Goal: Find contact information: Find contact information

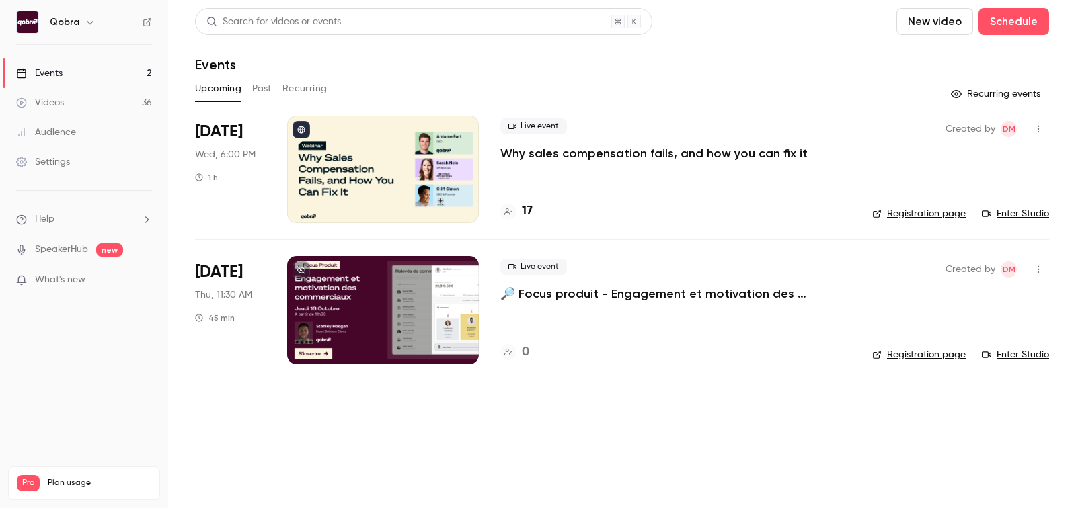
click at [526, 209] on h4 "17" at bounding box center [527, 211] width 11 height 18
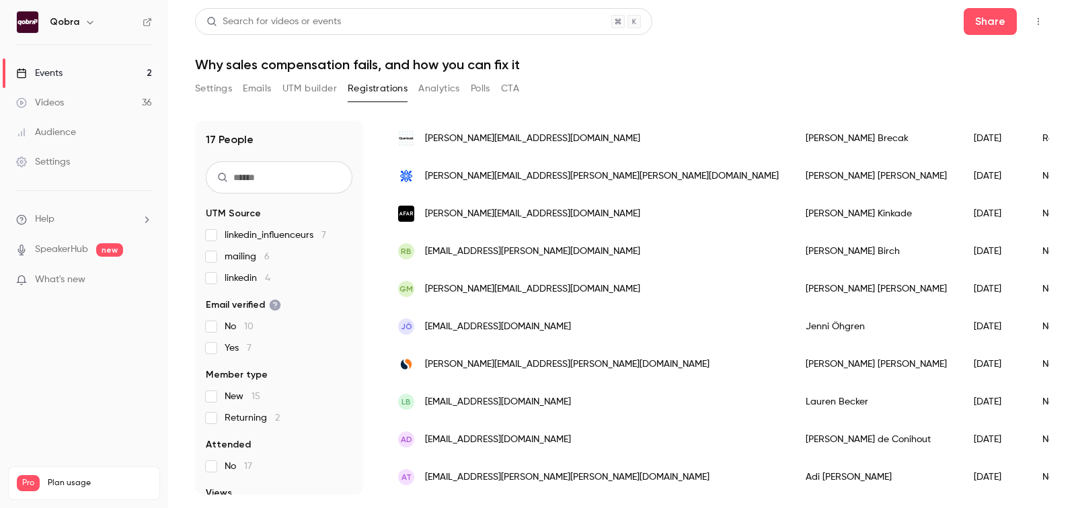
scroll to position [393, 0]
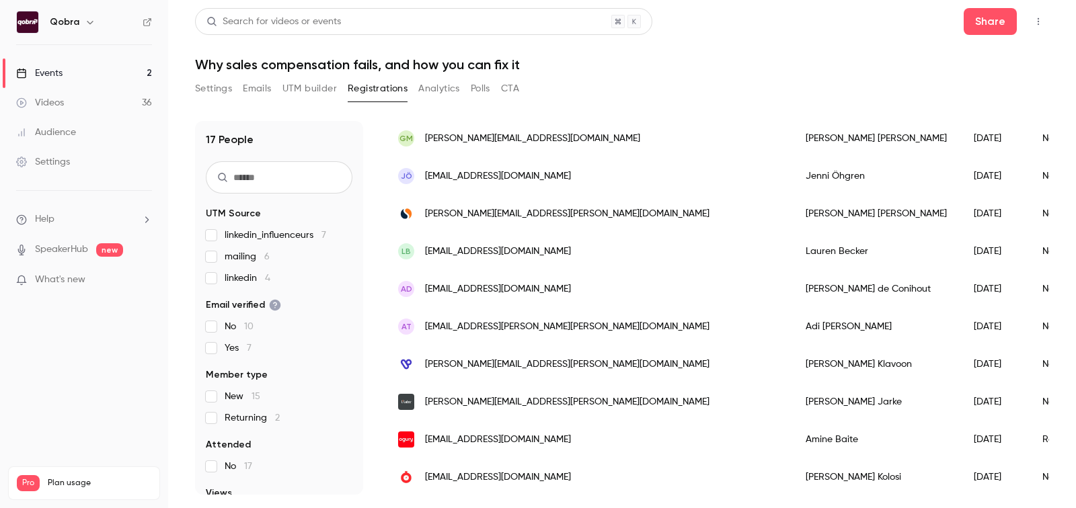
click at [104, 74] on link "Events 2" at bounding box center [84, 73] width 168 height 30
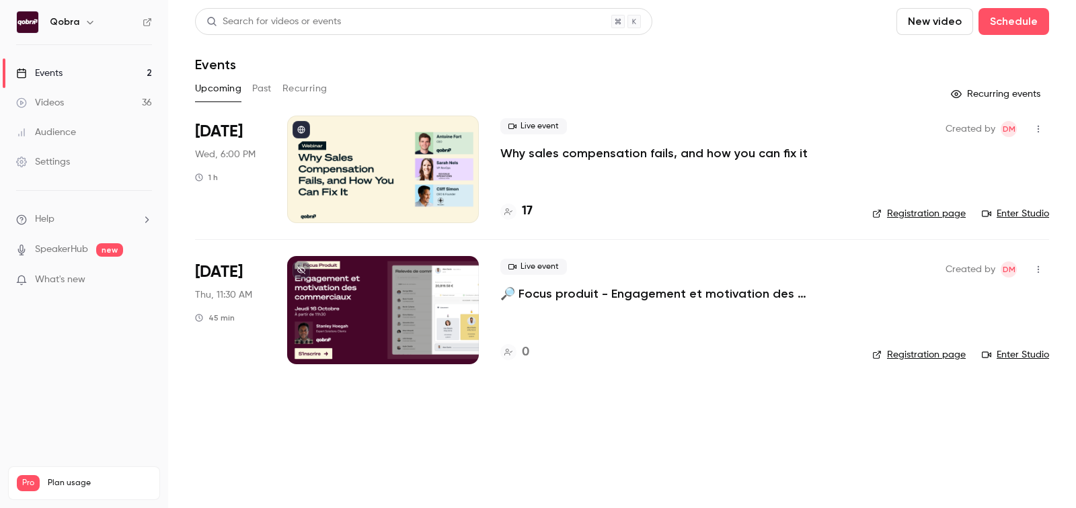
click at [528, 209] on h4 "17" at bounding box center [527, 211] width 11 height 18
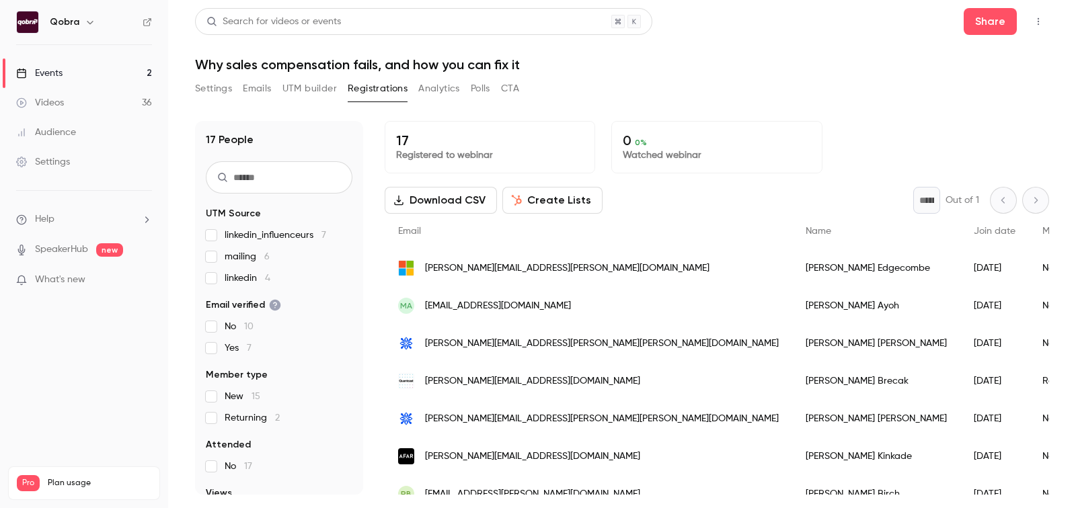
click at [278, 224] on fieldset "UTM Source linkedin_influenceurs 7 mailing 6 linkedin 4" at bounding box center [279, 246] width 147 height 78
click at [278, 231] on span "linkedin_influenceurs 7" at bounding box center [276, 235] width 102 height 13
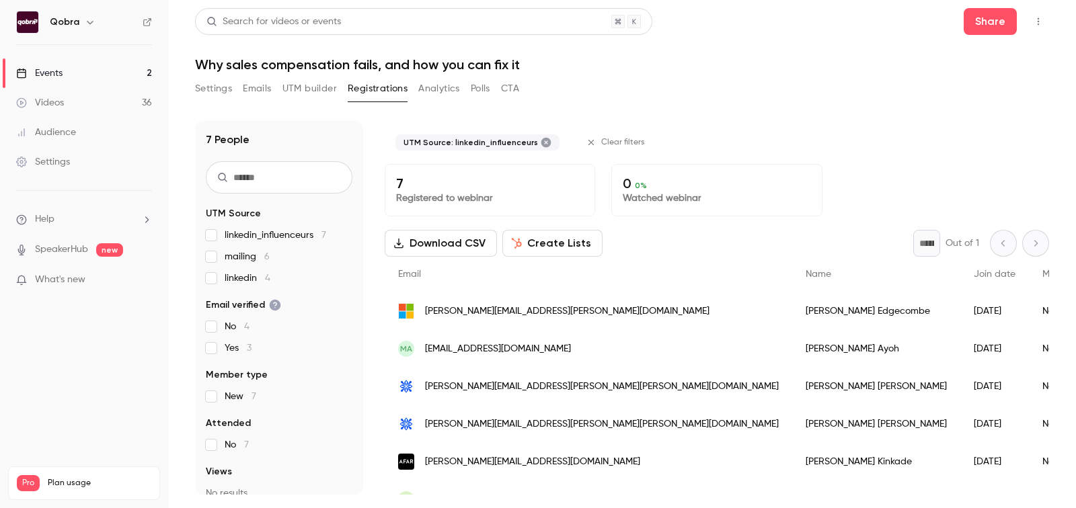
scroll to position [60, 0]
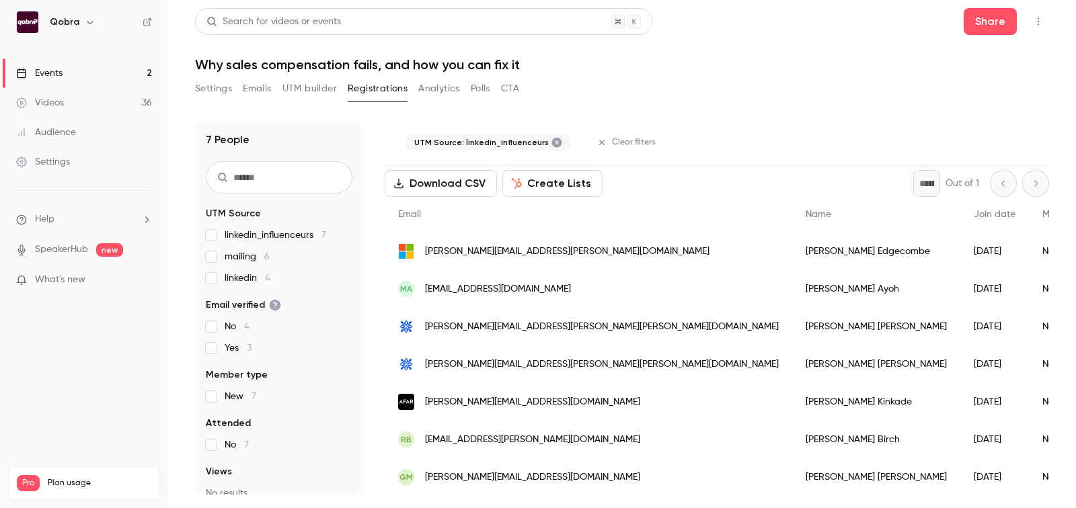
click at [251, 284] on span "linkedin 4" at bounding box center [248, 278] width 46 height 13
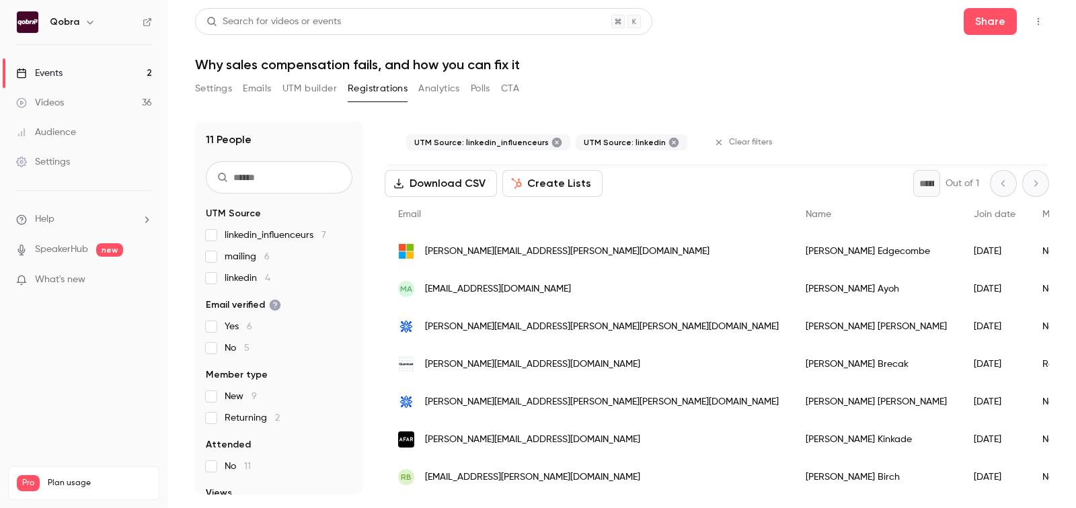
click at [218, 281] on label "linkedin 4" at bounding box center [279, 278] width 147 height 13
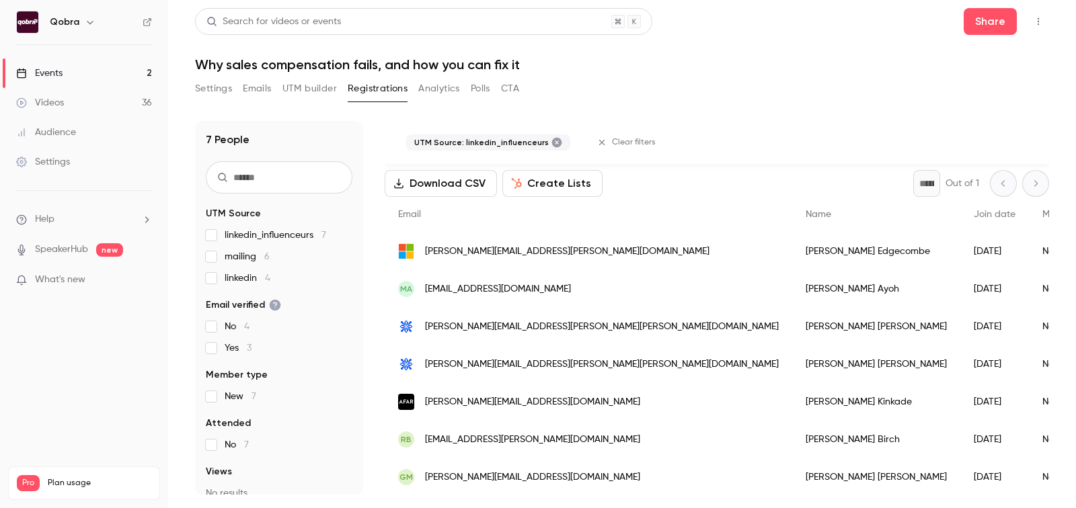
click at [85, 77] on link "Events 2" at bounding box center [84, 73] width 168 height 30
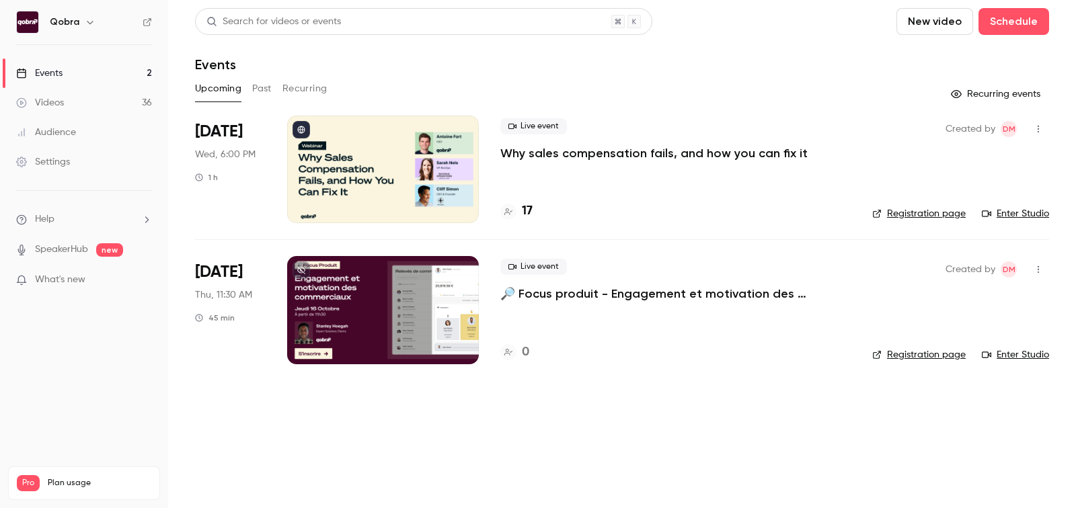
click at [87, 100] on link "Videos 36" at bounding box center [84, 103] width 168 height 30
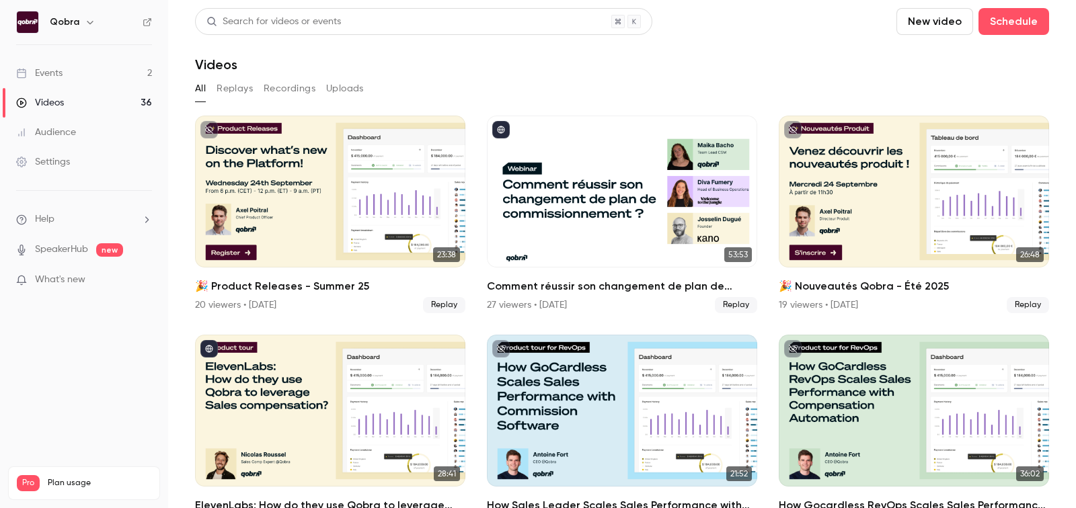
click at [57, 82] on link "Events 2" at bounding box center [84, 73] width 168 height 30
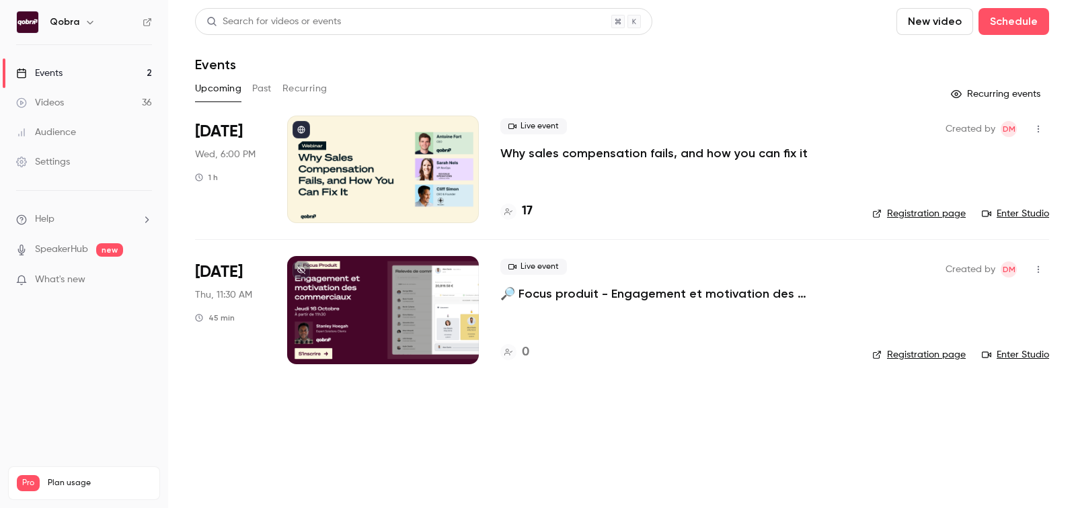
click at [315, 85] on button "Recurring" at bounding box center [304, 89] width 45 height 22
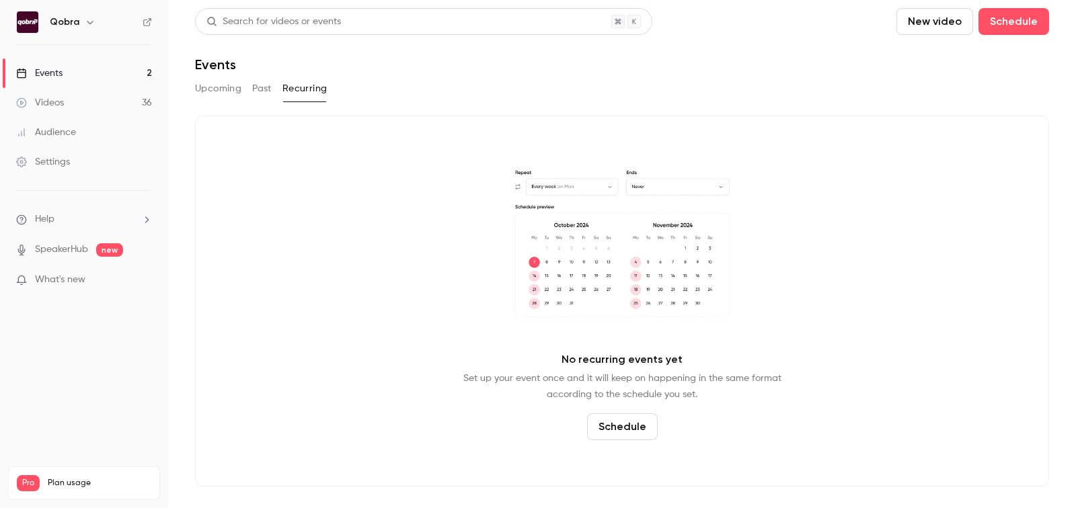
click at [267, 85] on button "Past" at bounding box center [261, 89] width 19 height 22
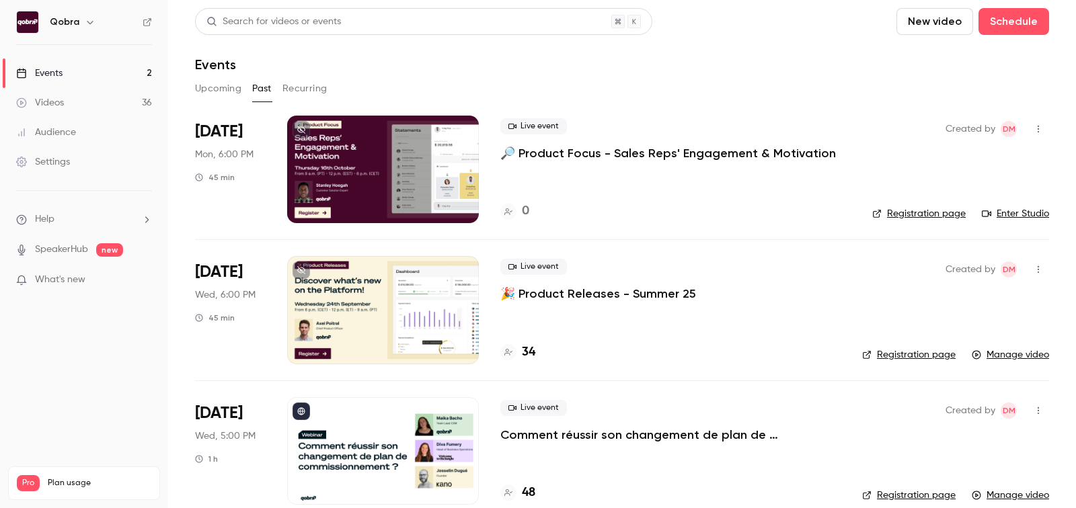
click at [589, 153] on p "🔎 Product Focus - Sales Reps' Engagement & Motivation" at bounding box center [668, 153] width 336 height 16
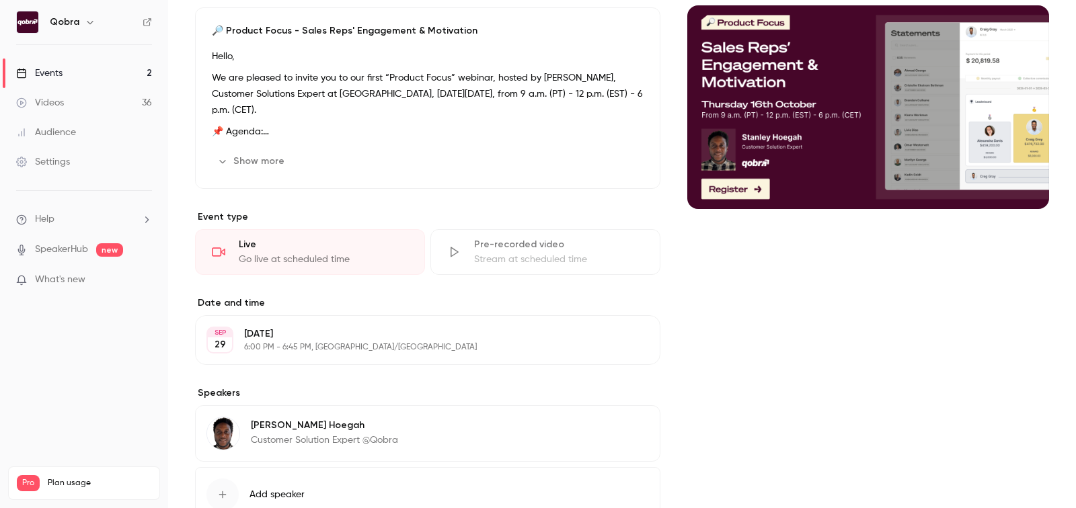
scroll to position [133, 0]
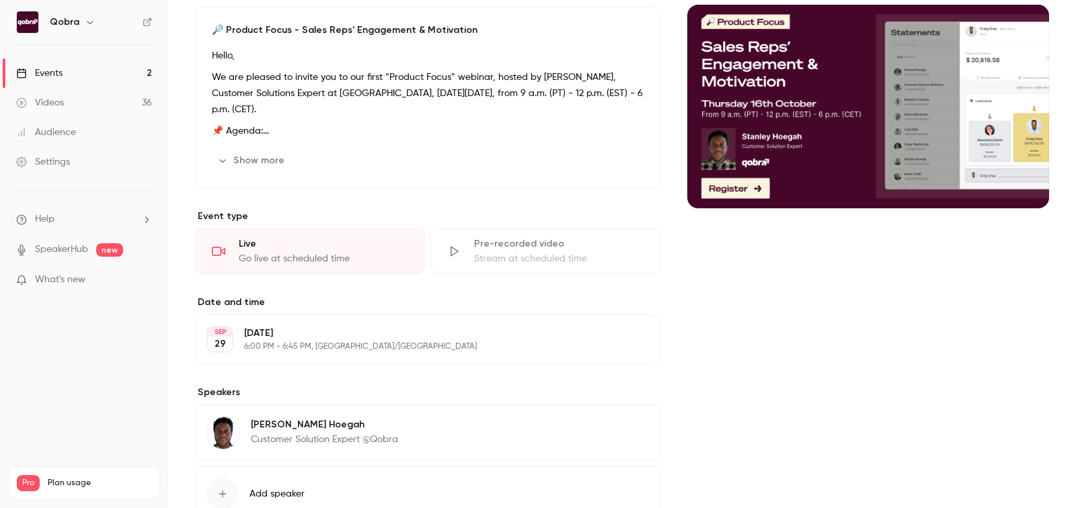
click at [304, 336] on p "Monday, September 29" at bounding box center [416, 333] width 345 height 13
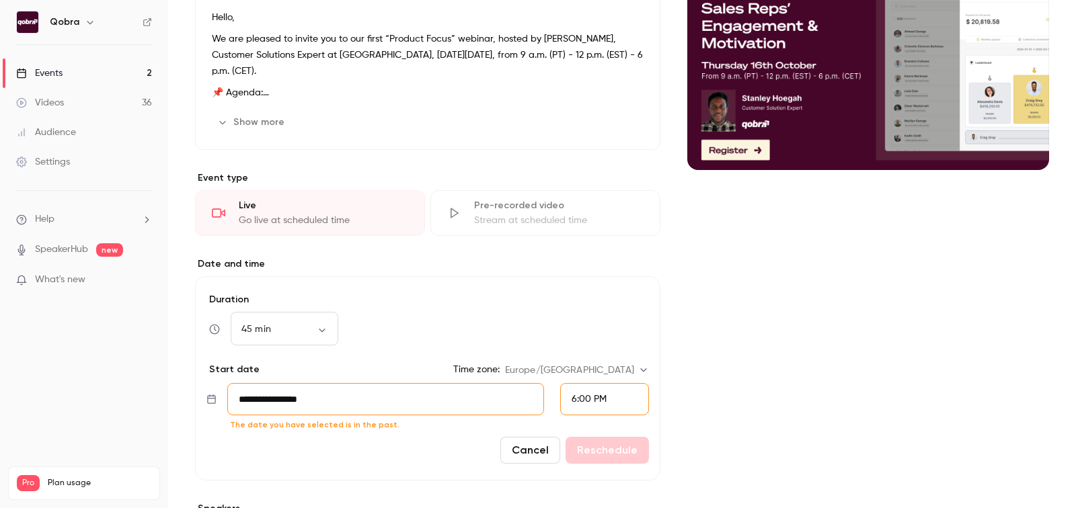
scroll to position [180, 0]
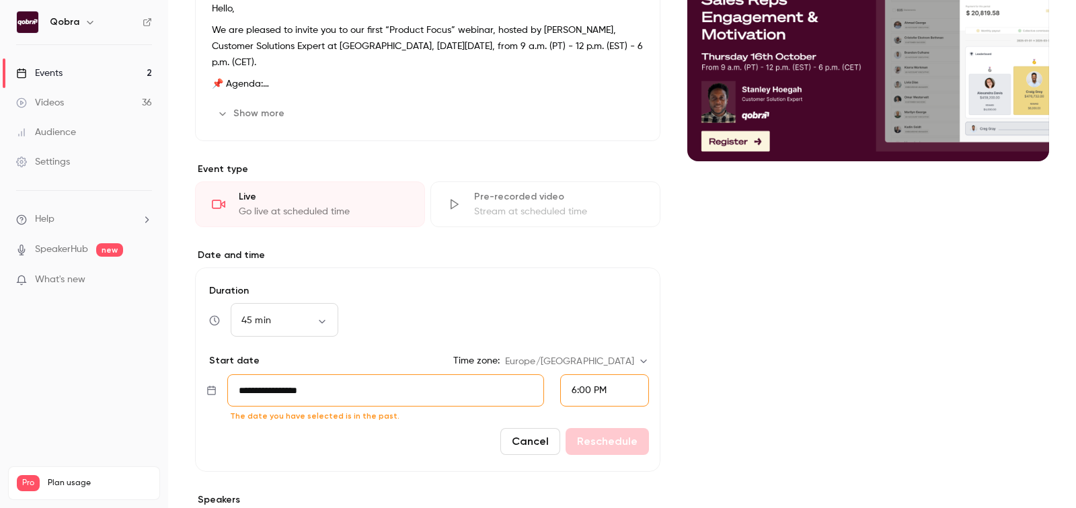
click at [303, 397] on input "**********" at bounding box center [385, 391] width 317 height 32
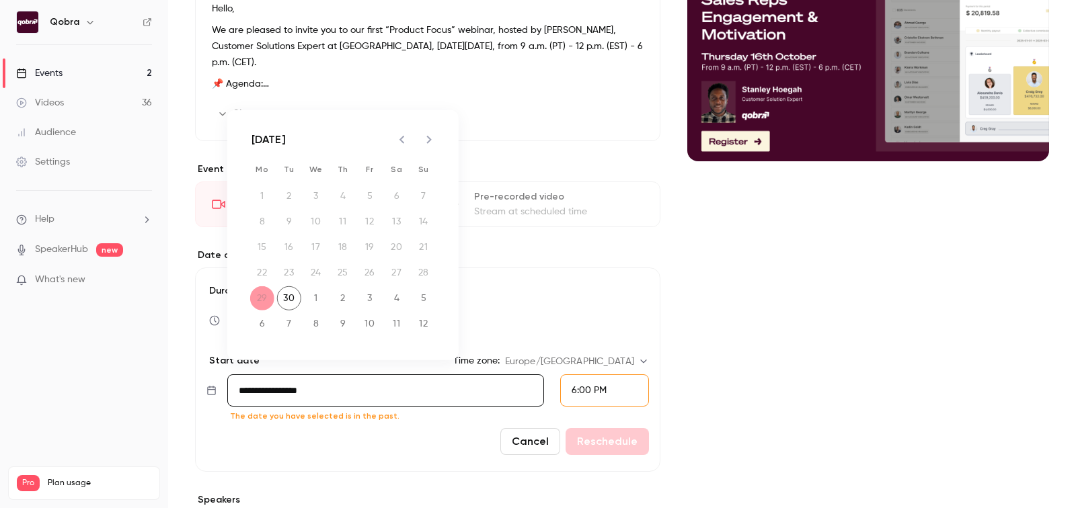
click at [285, 381] on input "**********" at bounding box center [385, 391] width 317 height 32
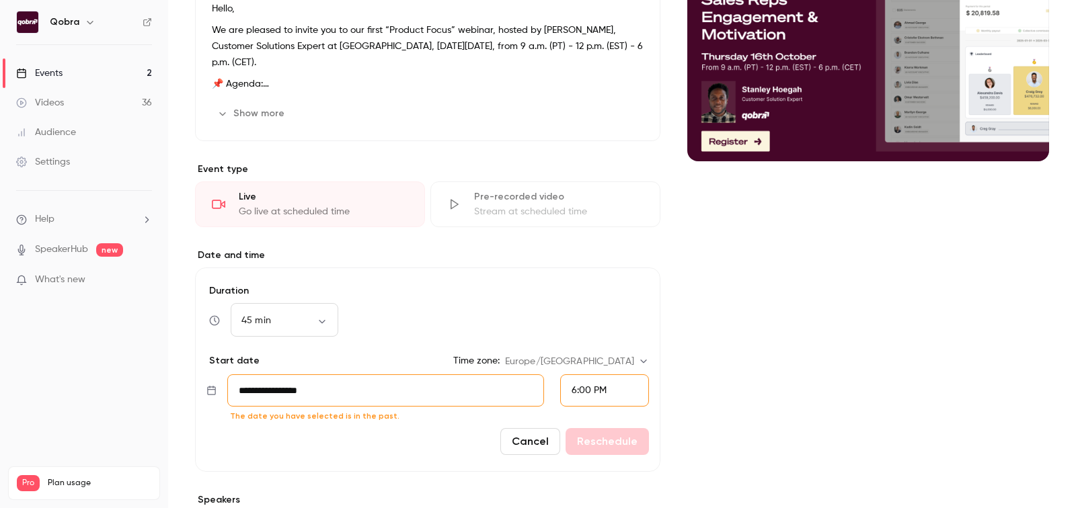
click at [289, 370] on form "**********" at bounding box center [427, 370] width 465 height 204
click at [288, 383] on input "**********" at bounding box center [385, 391] width 317 height 32
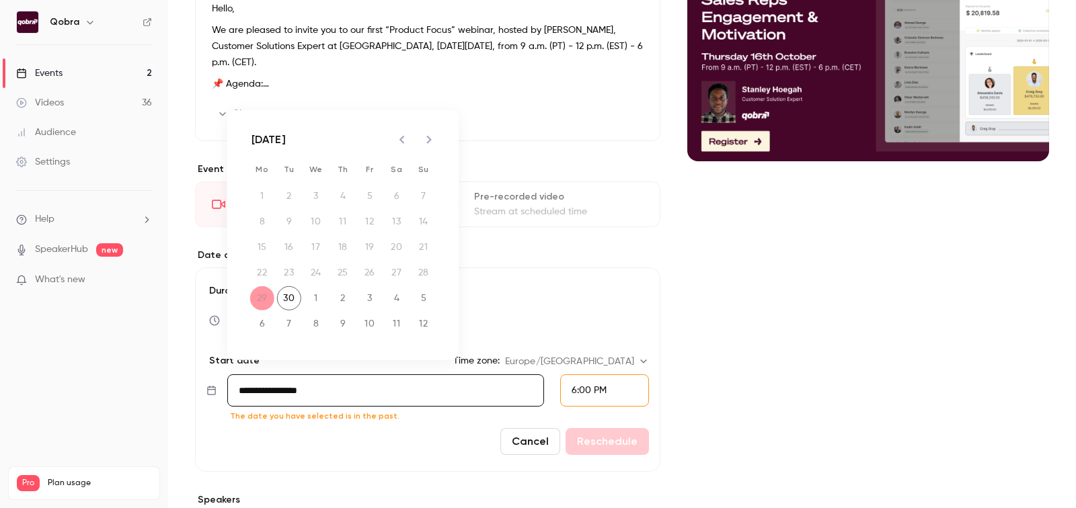
click at [424, 135] on icon "Next month" at bounding box center [429, 140] width 16 height 16
click at [348, 247] on button "16" at bounding box center [343, 247] width 24 height 24
type input "**********"
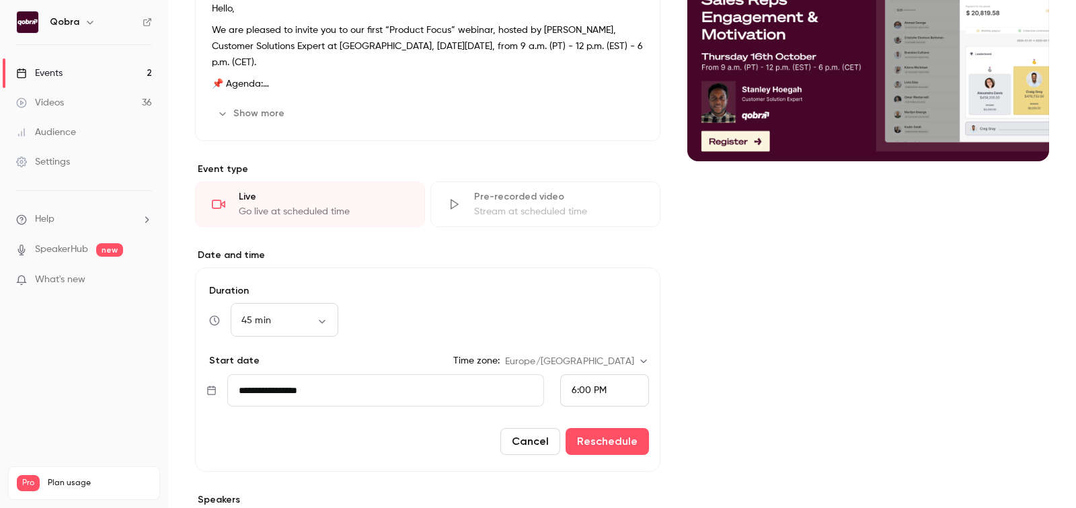
scroll to position [177, 0]
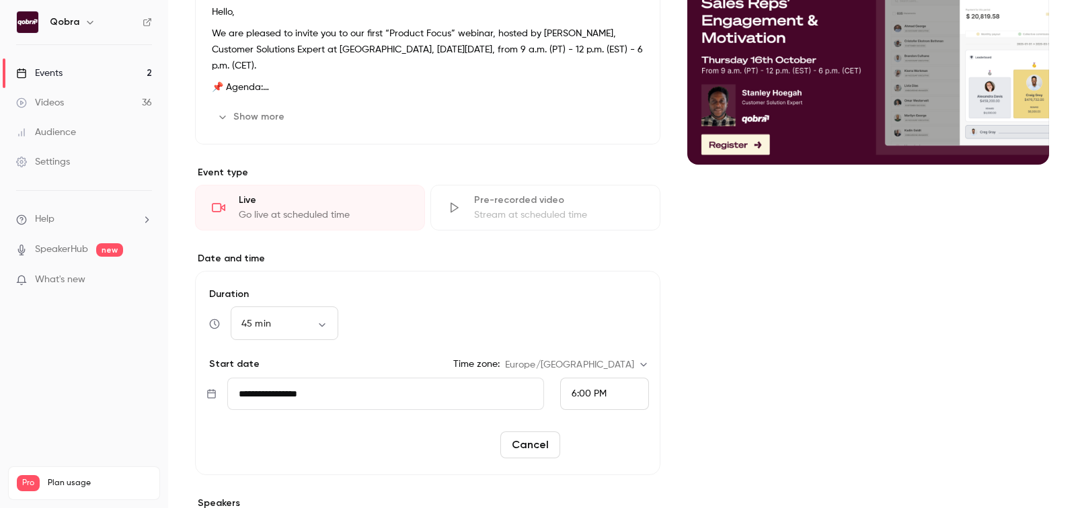
click at [634, 440] on button "Reschedule" at bounding box center [606, 445] width 83 height 27
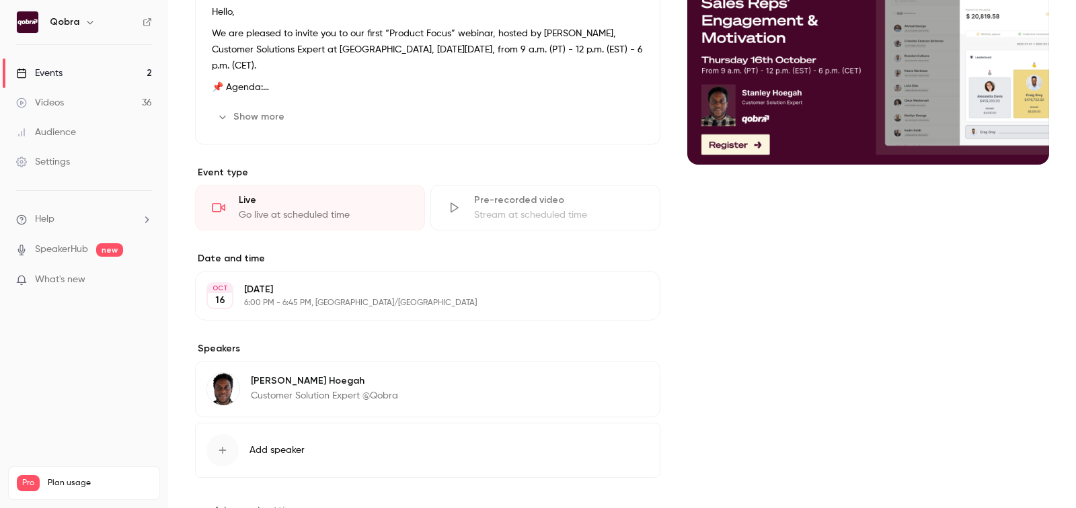
scroll to position [0, 0]
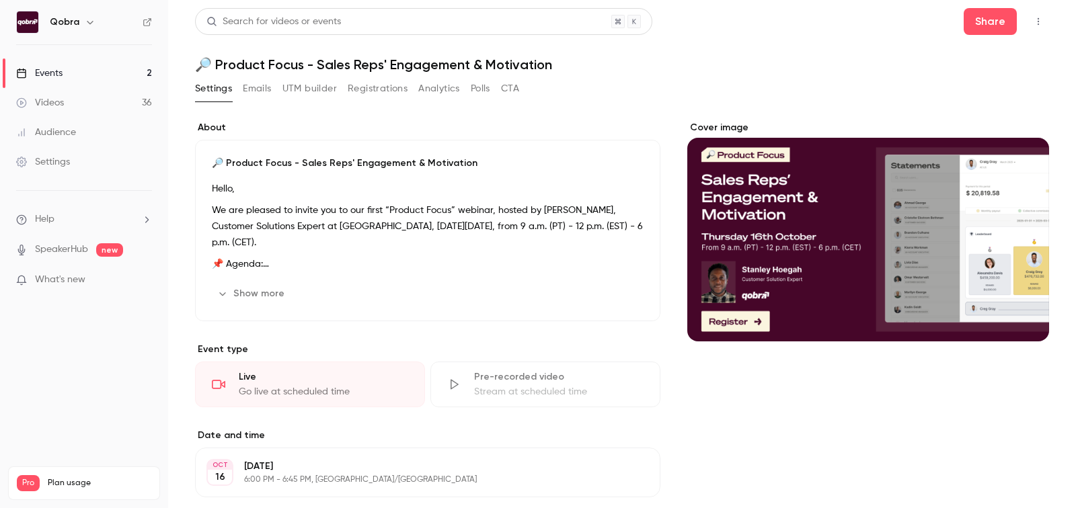
click at [95, 72] on link "Events 2" at bounding box center [84, 73] width 168 height 30
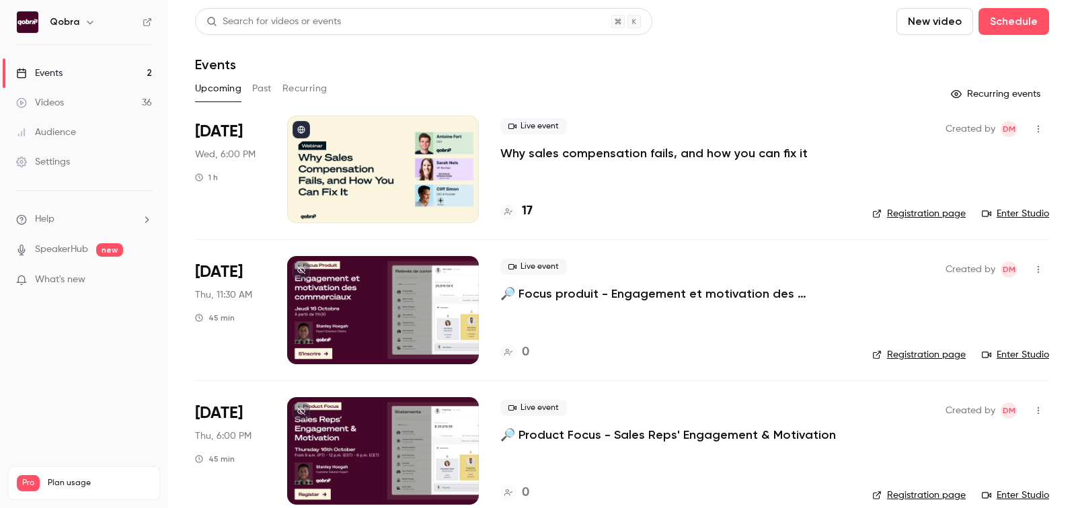
scroll to position [19, 0]
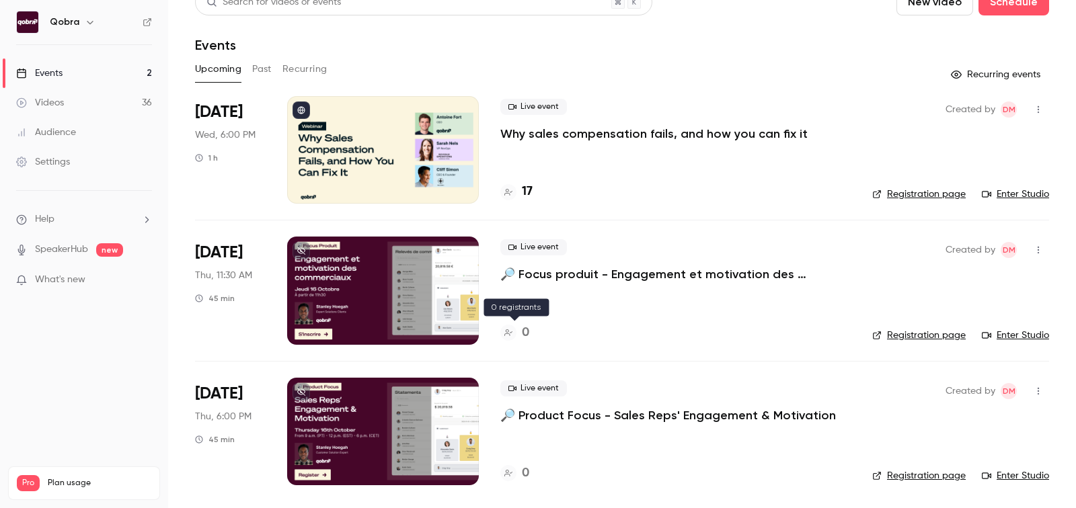
click at [521, 328] on div "0" at bounding box center [514, 333] width 29 height 18
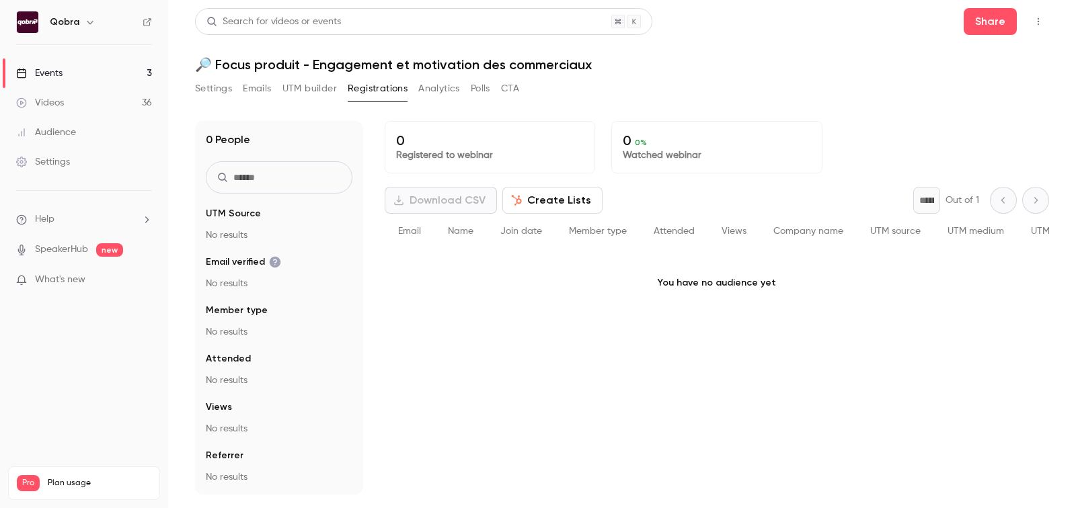
click at [221, 86] on button "Settings" at bounding box center [213, 89] width 37 height 22
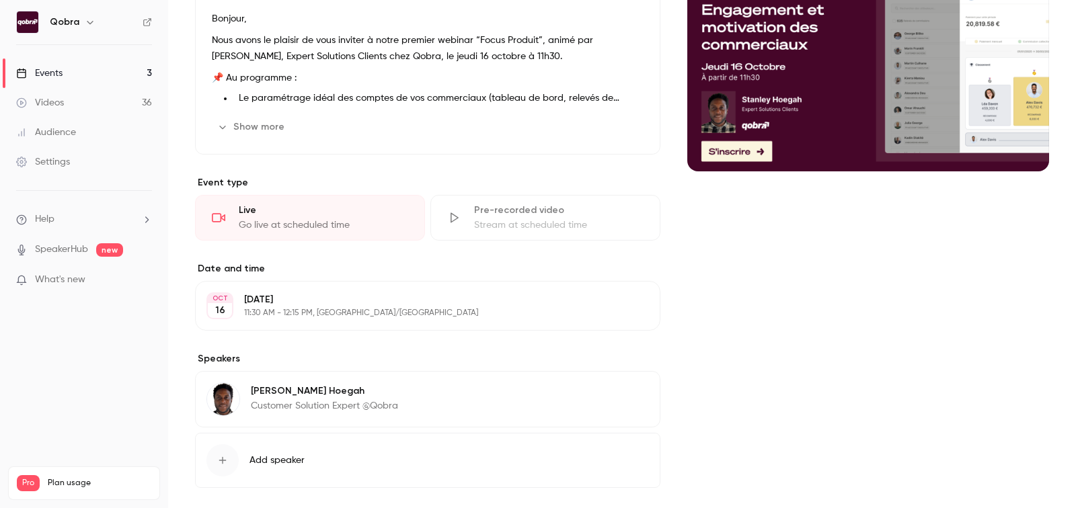
scroll to position [35, 0]
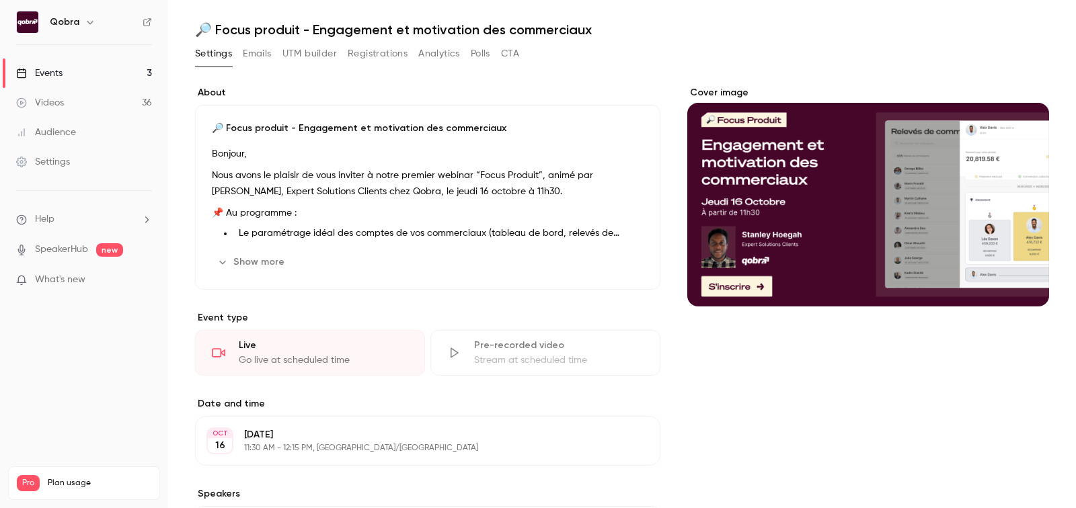
click at [263, 260] on button "Show more" at bounding box center [252, 262] width 81 height 22
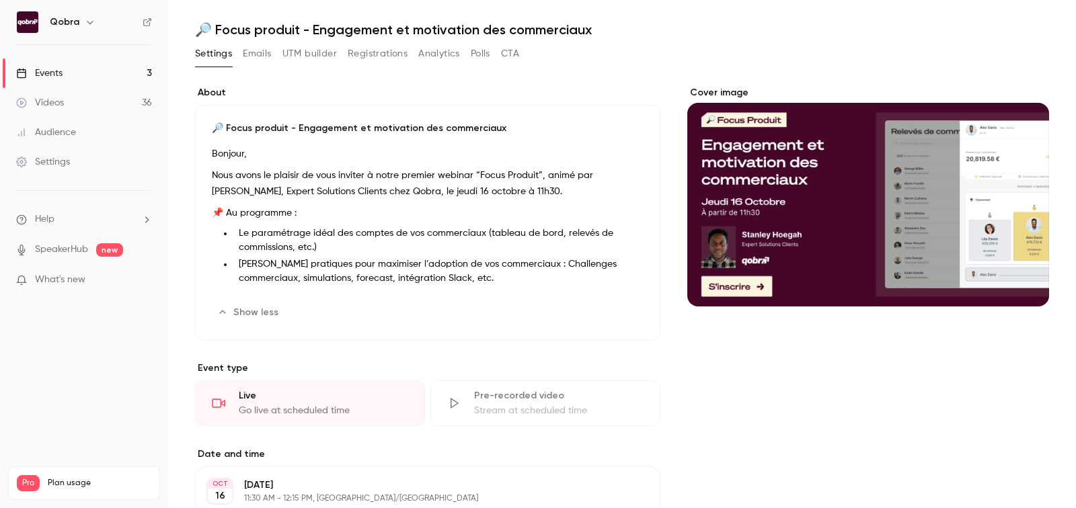
click at [107, 90] on link "Videos 36" at bounding box center [84, 103] width 168 height 30
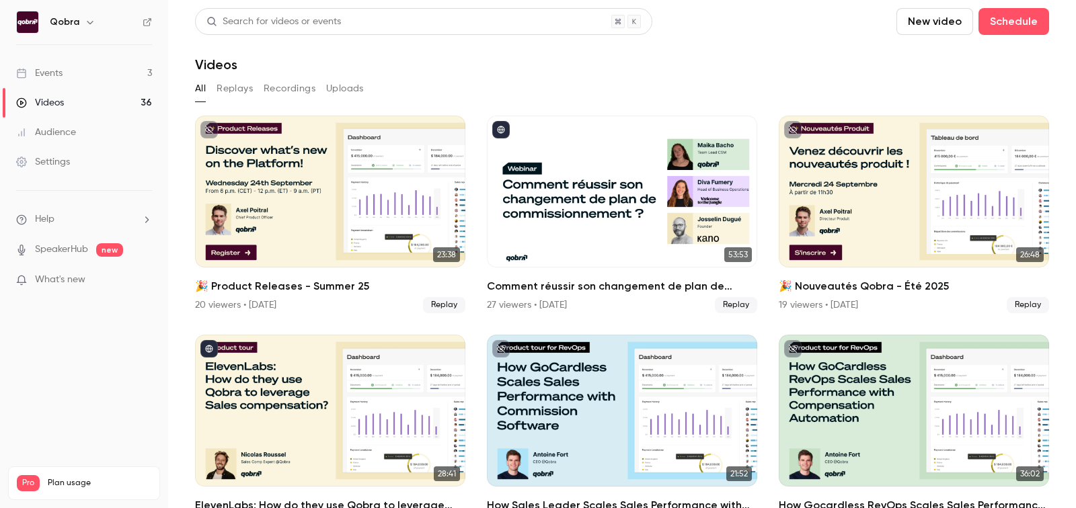
click at [77, 73] on link "Events 3" at bounding box center [84, 73] width 168 height 30
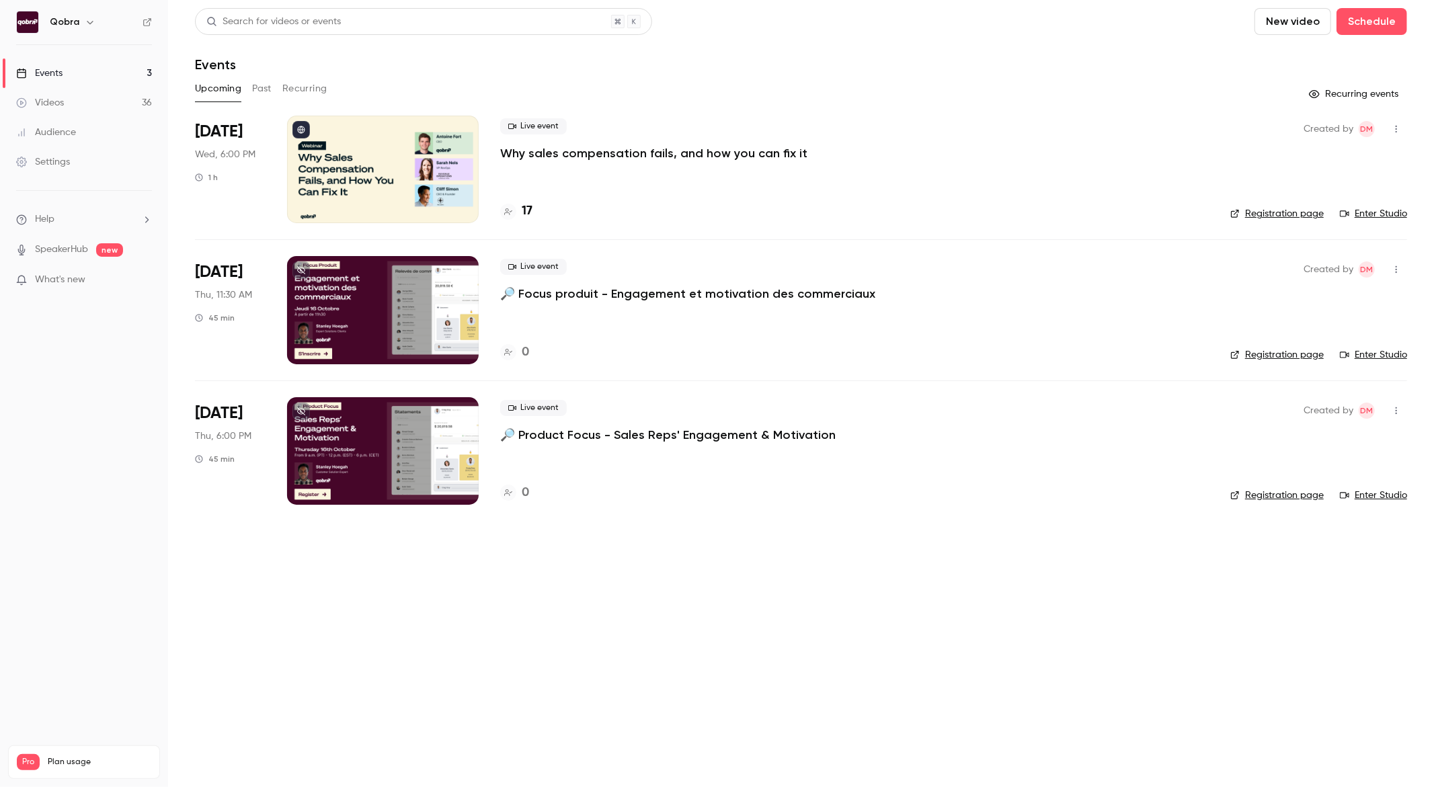
click at [529, 209] on h4 "17" at bounding box center [527, 211] width 11 height 18
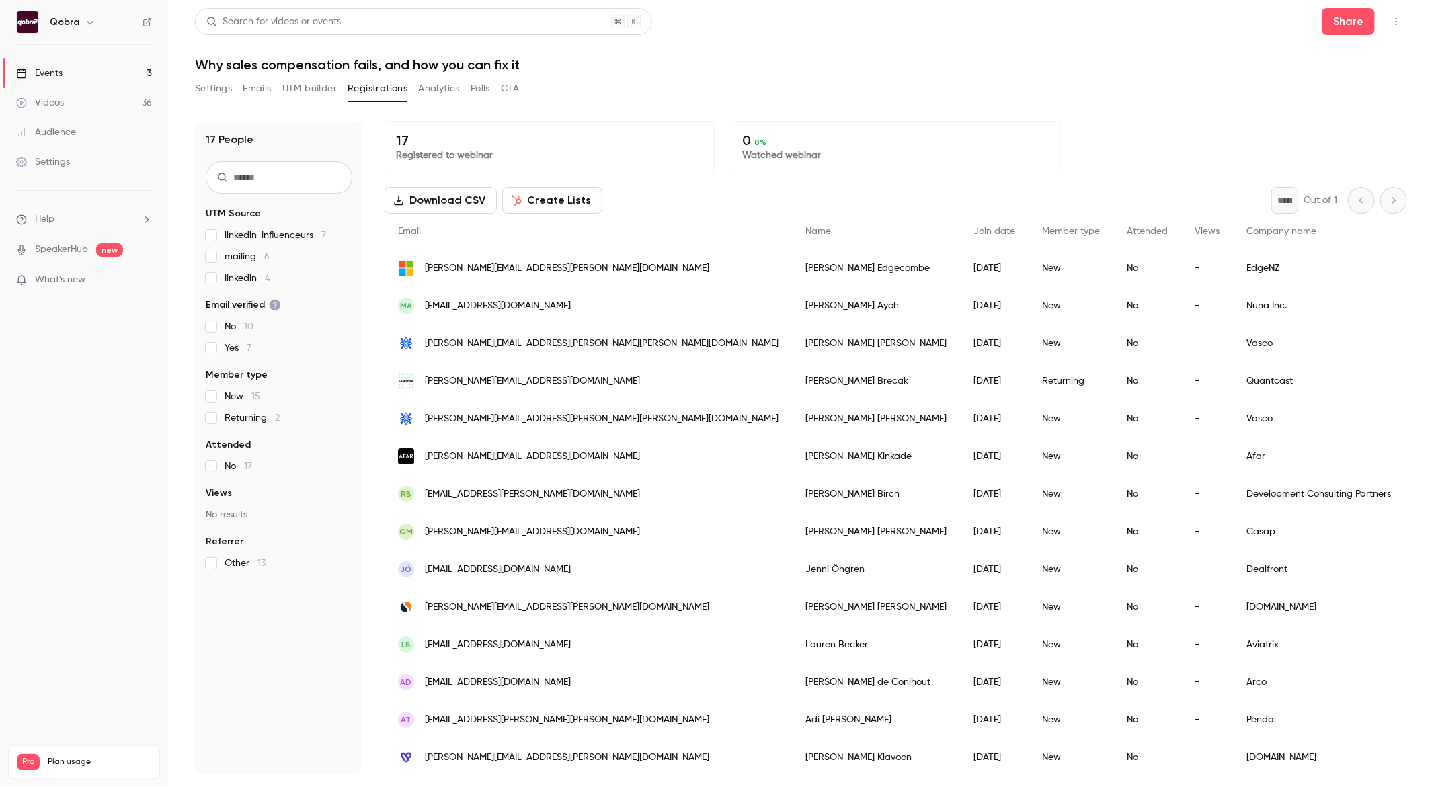
click at [267, 235] on span "linkedin_influenceurs 7" at bounding box center [276, 235] width 102 height 13
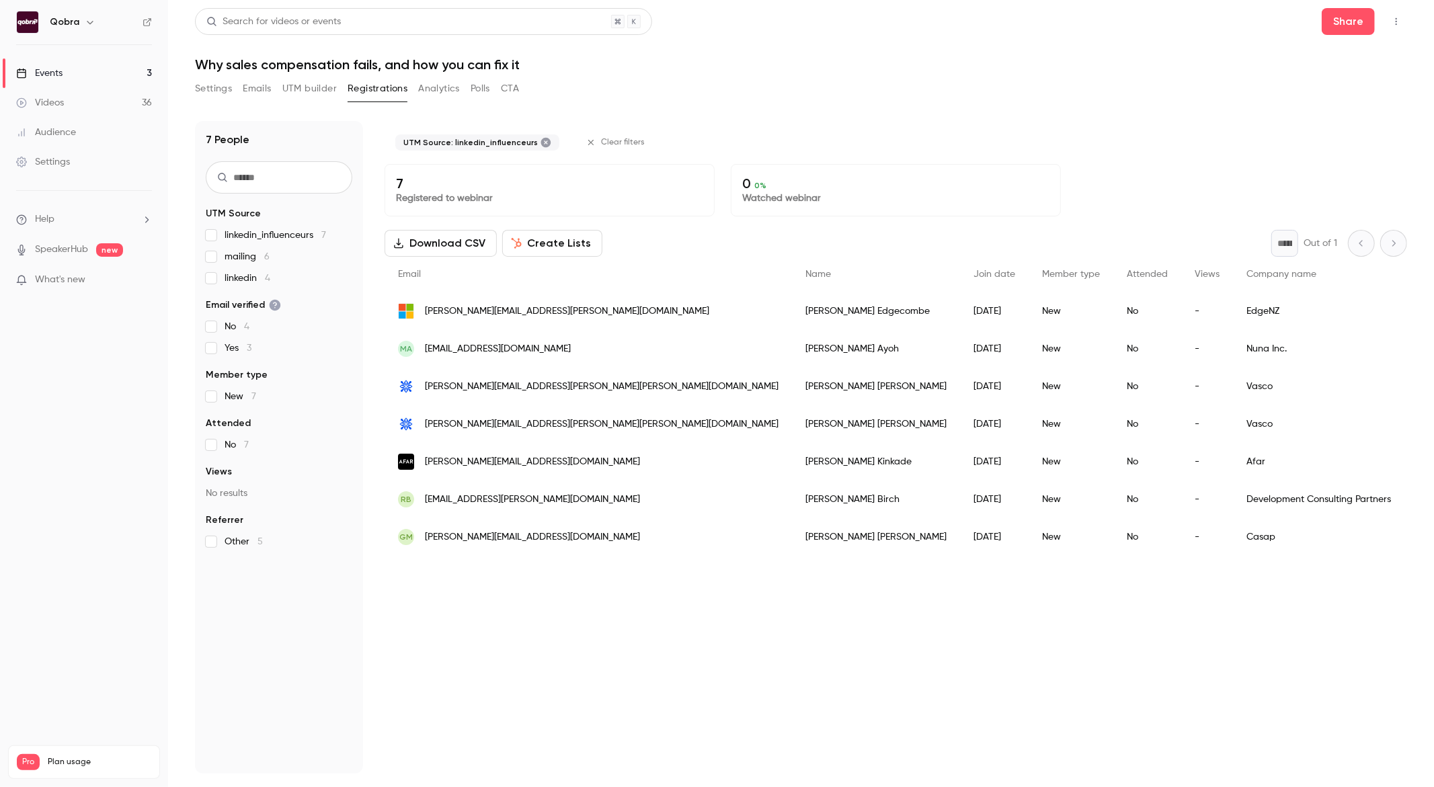
click at [229, 284] on span "linkedin 4" at bounding box center [248, 278] width 46 height 13
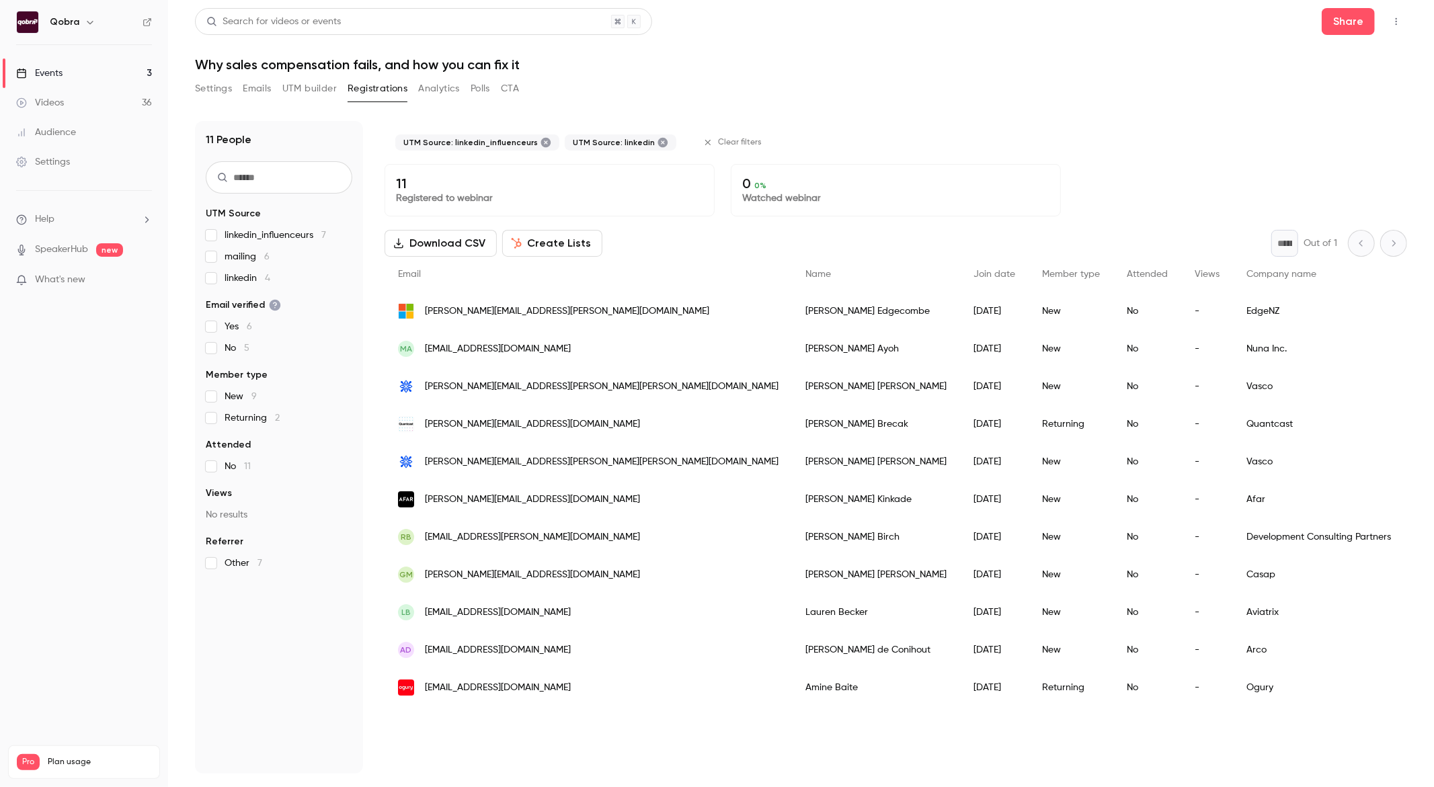
click at [250, 239] on span "linkedin_influenceurs 7" at bounding box center [276, 235] width 102 height 13
click at [245, 260] on span "mailing 6" at bounding box center [247, 256] width 45 height 13
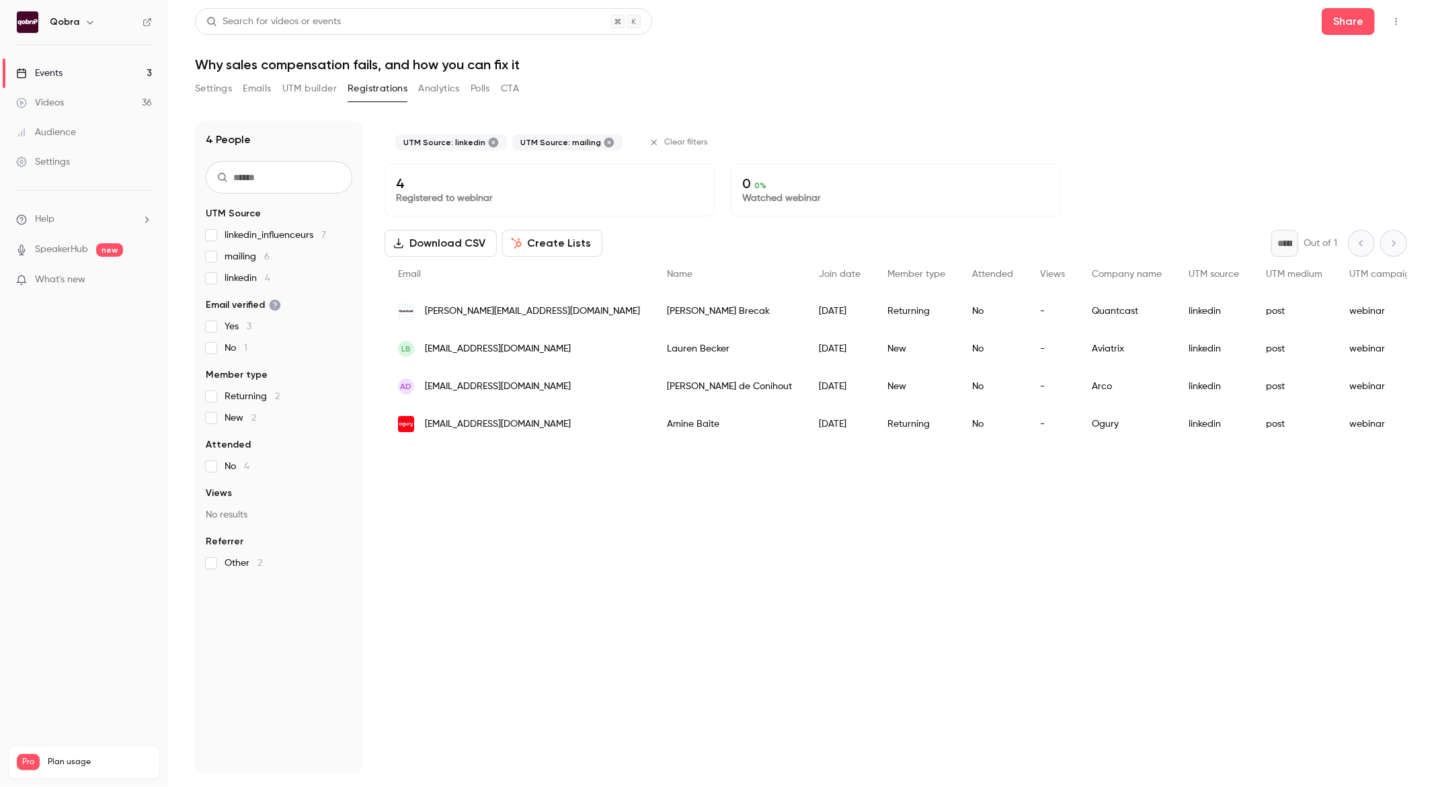
click at [241, 278] on span "linkedin 4" at bounding box center [248, 278] width 46 height 13
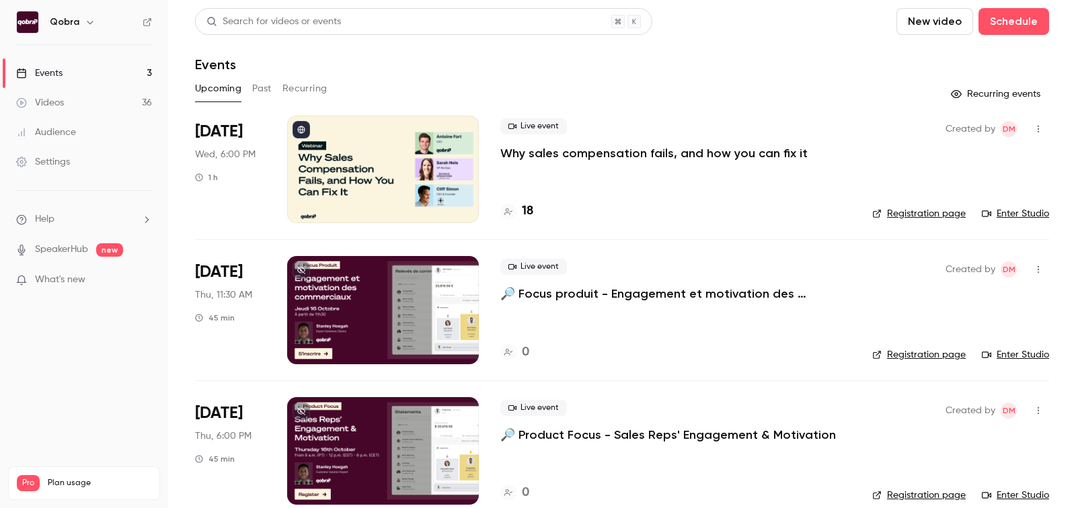
click at [527, 210] on h4 "18" at bounding box center [527, 211] width 11 height 18
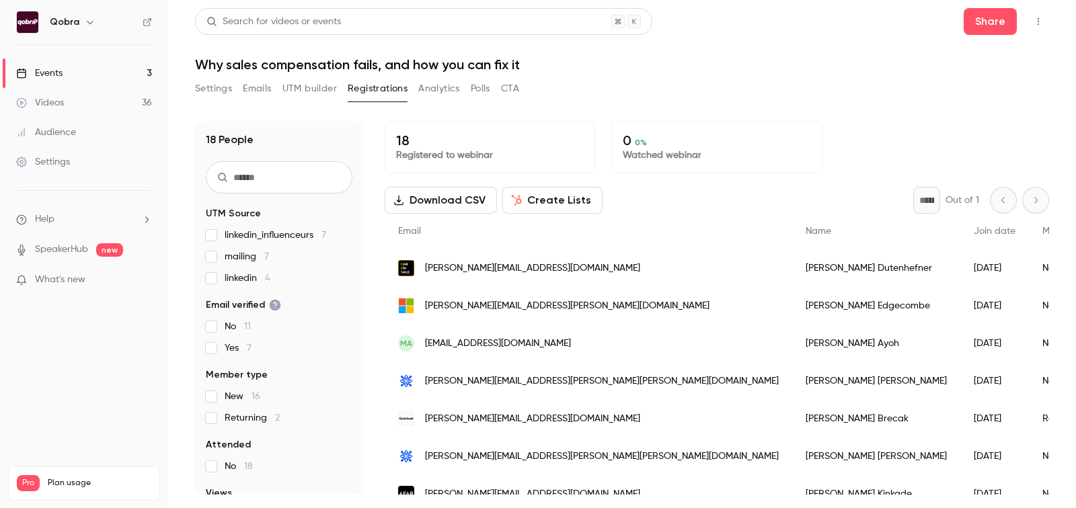
click at [243, 258] on span "mailing 7" at bounding box center [247, 256] width 44 height 13
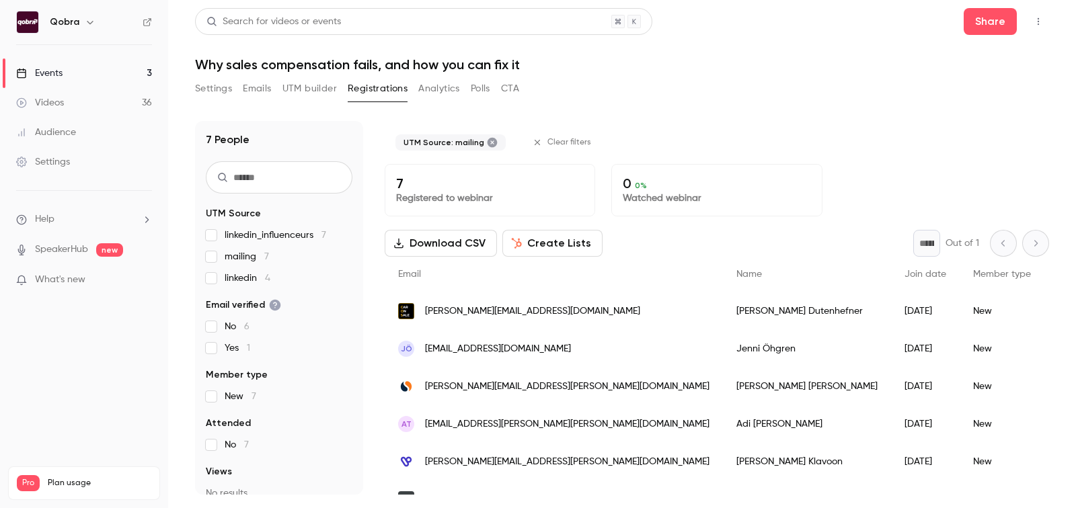
click at [506, 313] on span "daniel.dutenhefner@caronsale.de" at bounding box center [532, 312] width 215 height 14
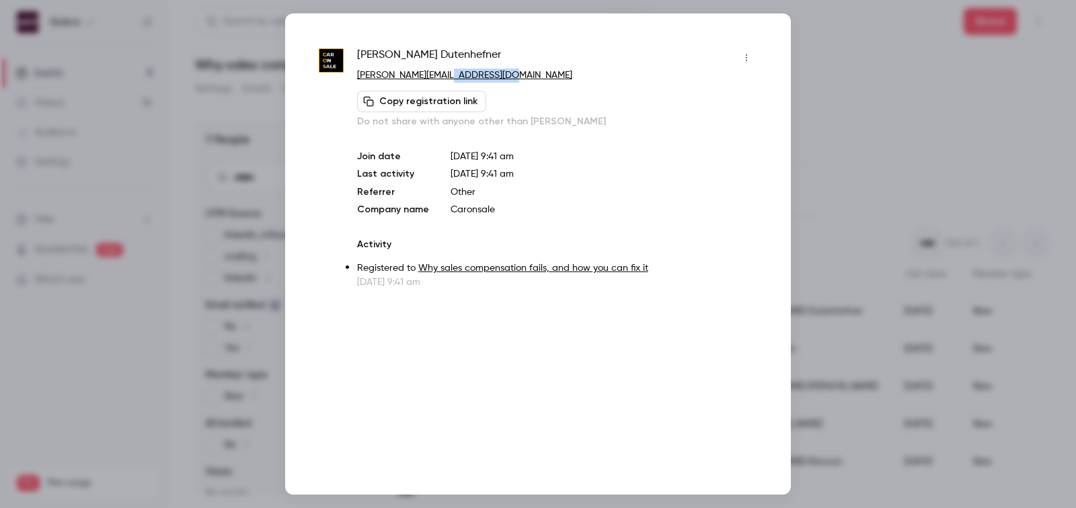
copy link "caronsale.de"
drag, startPoint x: 511, startPoint y: 73, endPoint x: 444, endPoint y: 73, distance: 66.6
click at [444, 73] on p "daniel.dutenhefner@caronsale.de" at bounding box center [557, 76] width 400 height 14
click at [864, 56] on div at bounding box center [538, 254] width 1076 height 508
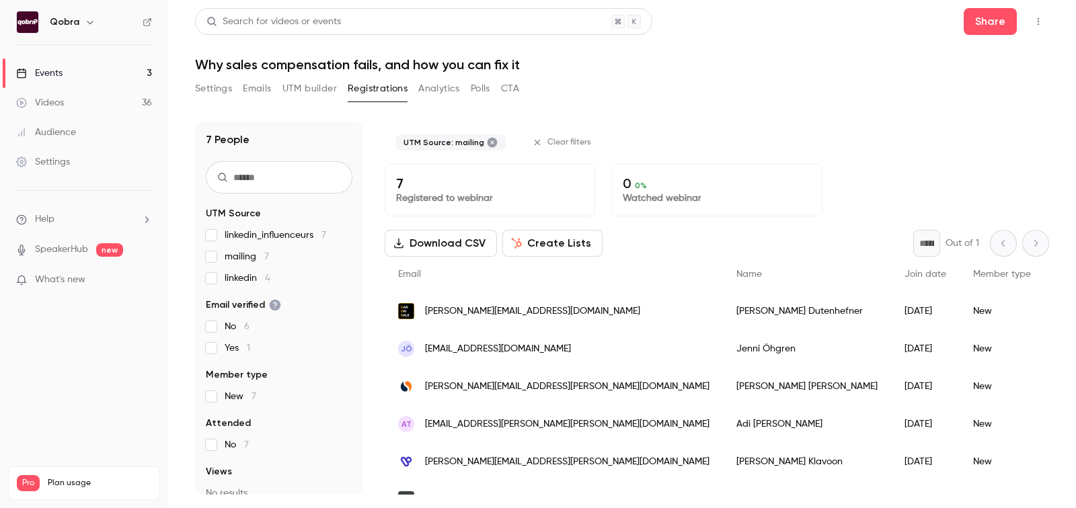
click at [225, 233] on span "linkedin_influenceurs 7" at bounding box center [276, 235] width 102 height 13
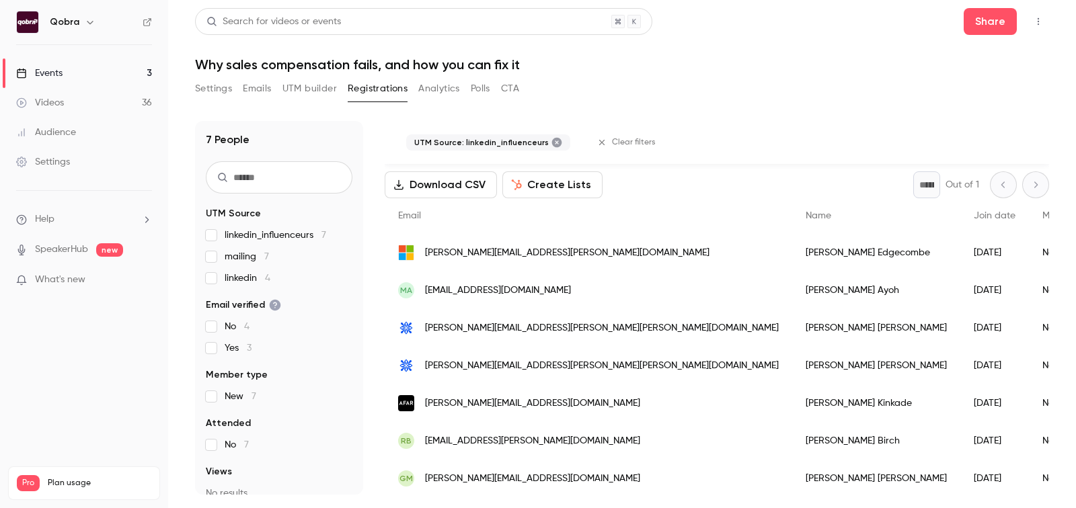
scroll to position [60, 0]
click at [792, 289] on div "Marie-Paule Ayoh" at bounding box center [876, 289] width 168 height 38
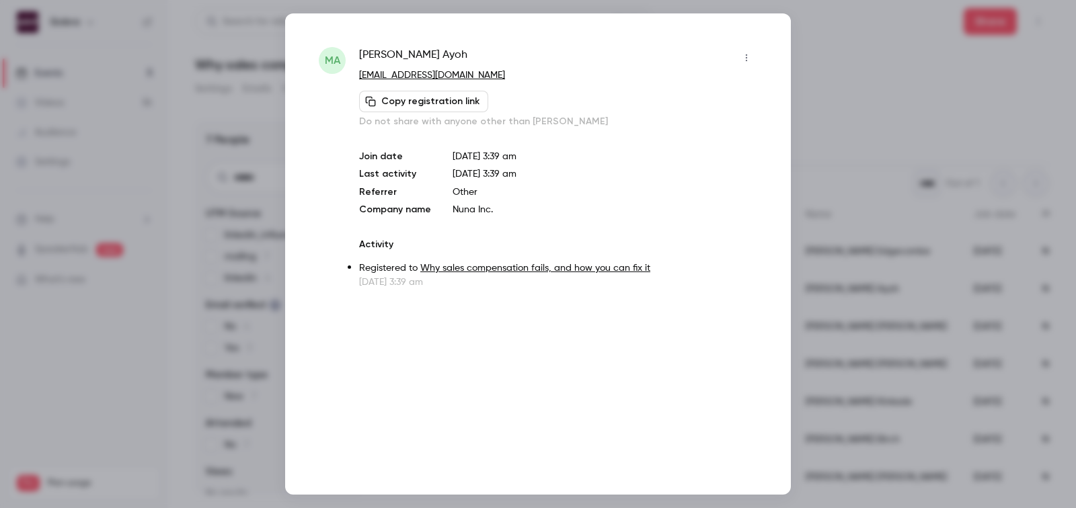
click at [410, 56] on span "Marie-Paule Ayoh" at bounding box center [413, 58] width 108 height 22
copy div "Marie-Paule Ayoh"
click at [251, 155] on div at bounding box center [538, 254] width 1076 height 508
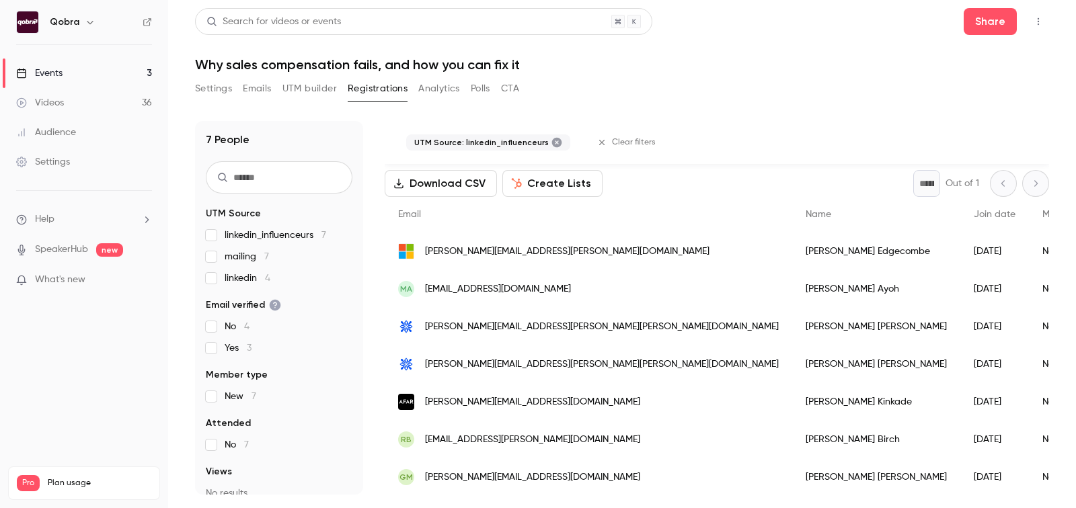
click at [476, 249] on span "[PERSON_NAME][EMAIL_ADDRESS][PERSON_NAME][DOMAIN_NAME]" at bounding box center [567, 252] width 284 height 14
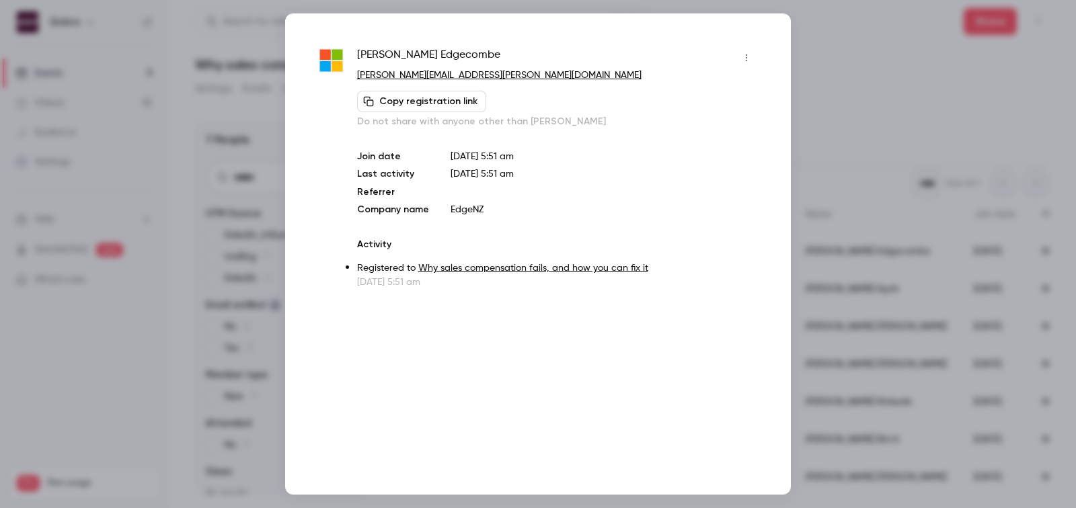
click at [816, 193] on div at bounding box center [538, 254] width 1076 height 508
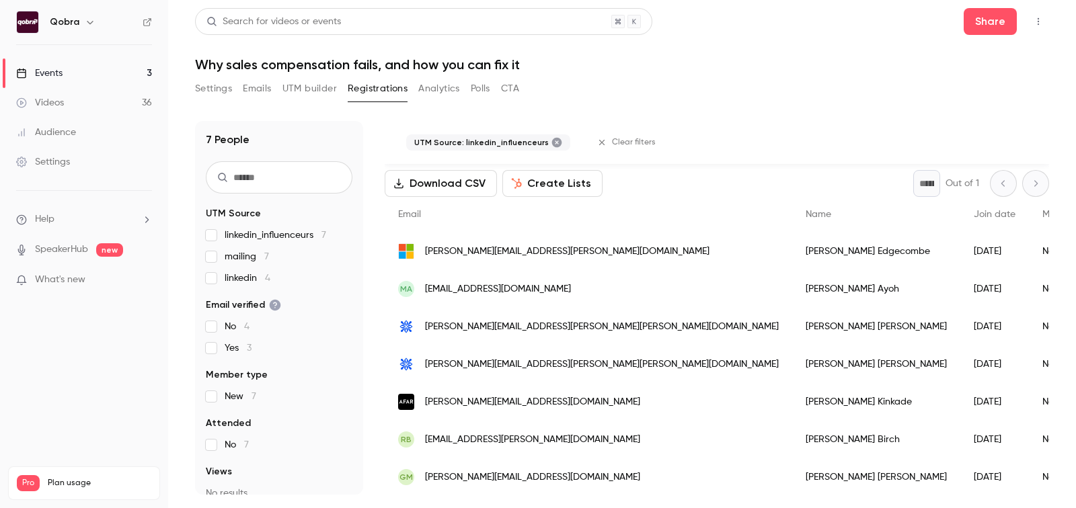
click at [792, 252] on div "Curtis Edgecombe" at bounding box center [876, 252] width 168 height 38
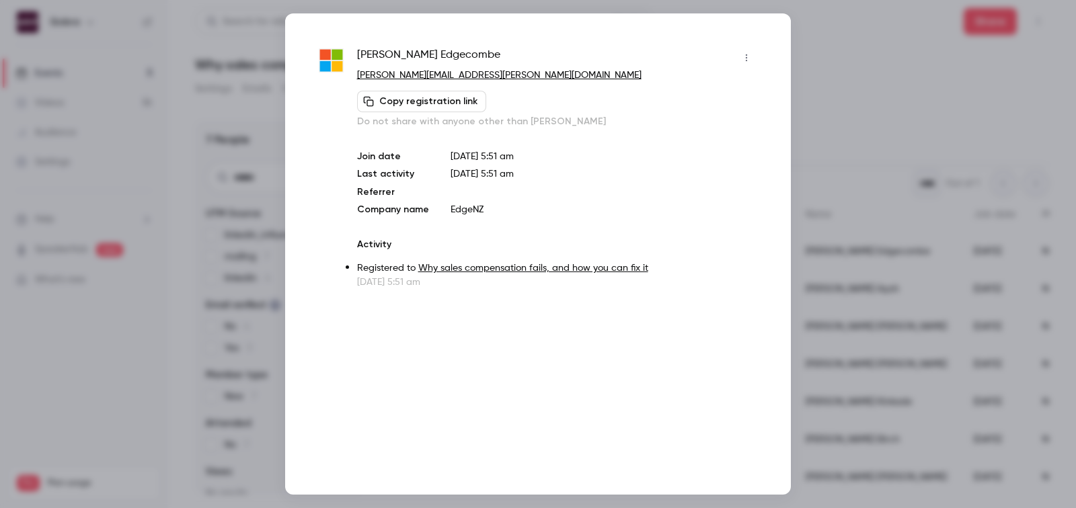
click at [409, 55] on span "Curtis Edgecombe" at bounding box center [428, 58] width 143 height 22
copy div "Curtis Edgecombe"
click at [975, 261] on div at bounding box center [538, 254] width 1076 height 508
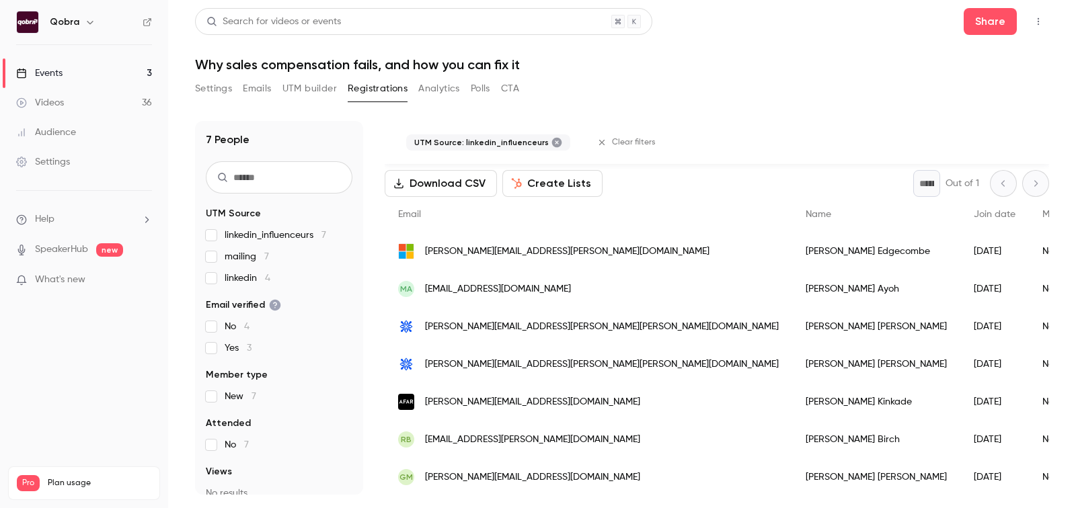
click at [792, 319] on div "Justin Hudon" at bounding box center [876, 327] width 168 height 38
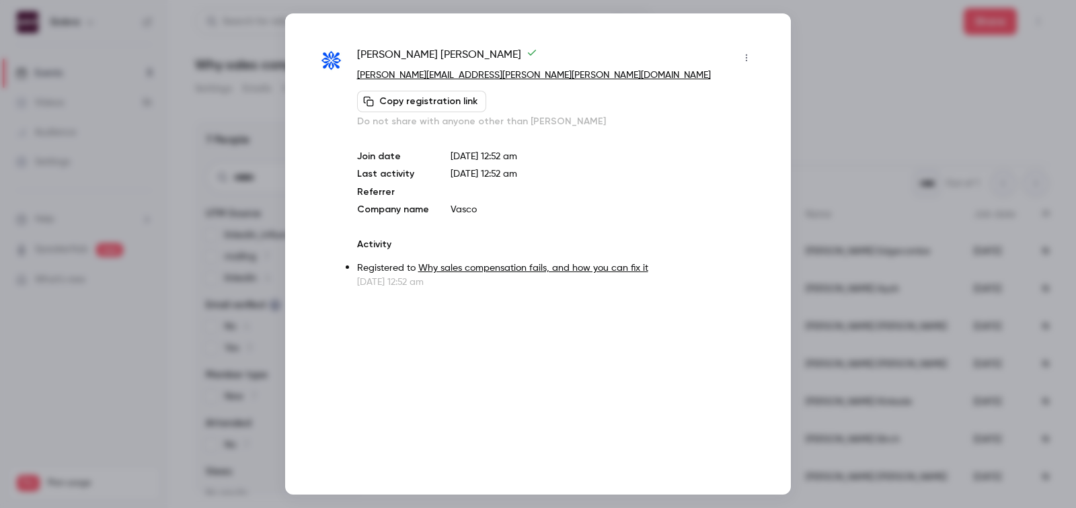
click at [393, 56] on span "Justin Hudon" at bounding box center [447, 58] width 180 height 22
copy div "Justin Hudon"
click at [863, 59] on div at bounding box center [538, 254] width 1076 height 508
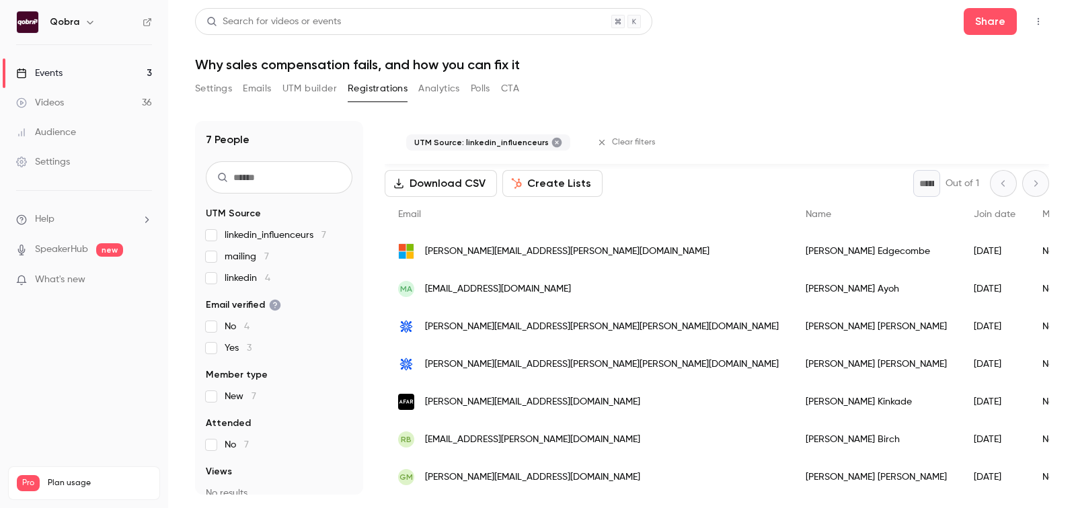
click at [244, 237] on span "linkedin_influenceurs 7" at bounding box center [276, 235] width 102 height 13
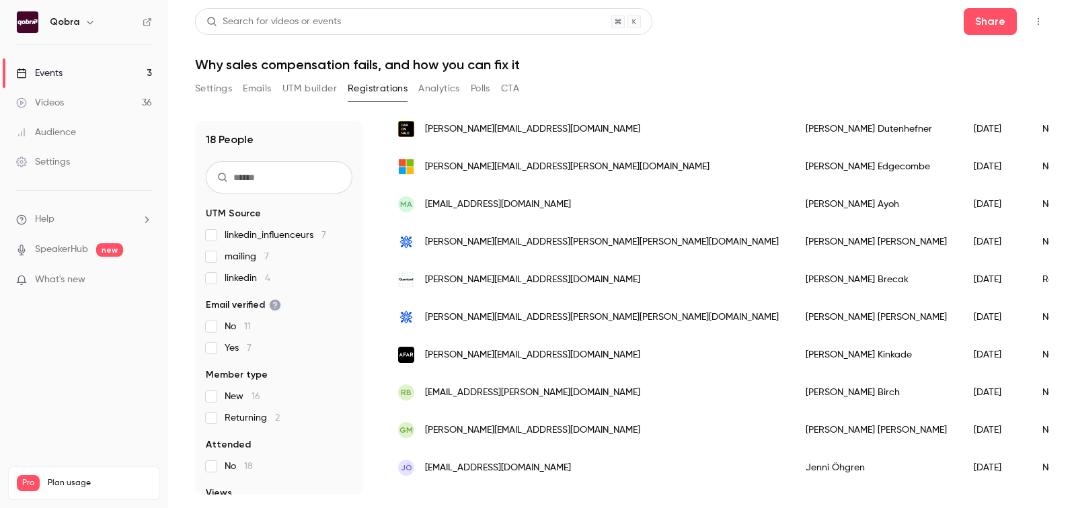
scroll to position [0, 0]
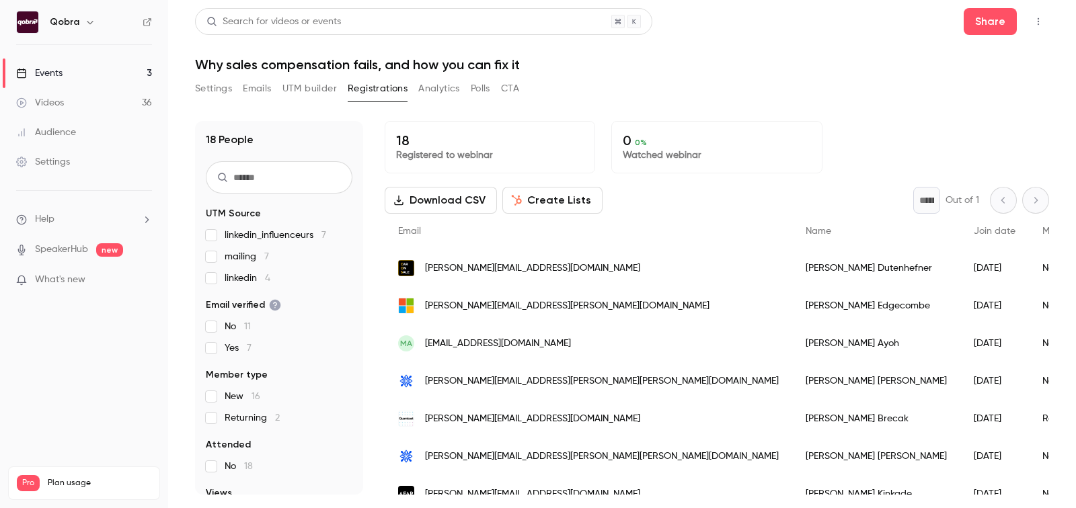
click at [48, 80] on link "Events 3" at bounding box center [84, 73] width 168 height 30
